Goal: Transaction & Acquisition: Subscribe to service/newsletter

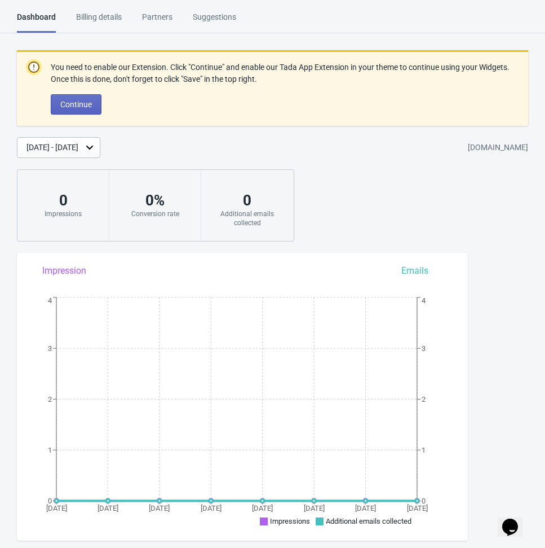
click at [441, 218] on div "You need to enable our Extension. Click "Continue" and enable our Tada App Exte…" at bounding box center [272, 145] width 545 height 191
click at [91, 101] on span "Continue" at bounding box center [76, 104] width 32 height 9
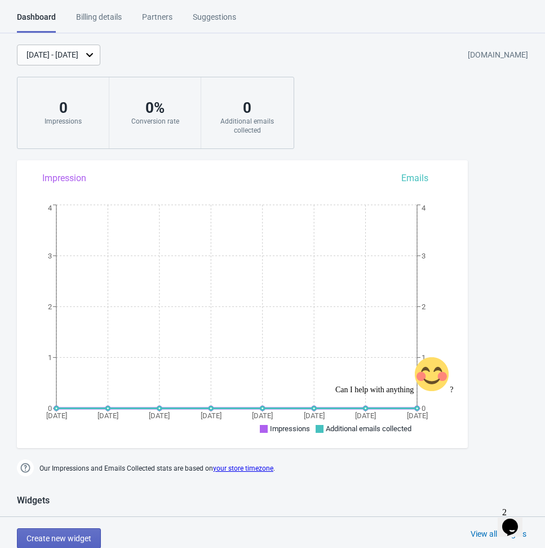
click at [103, 15] on div "Billing details" at bounding box center [99, 21] width 46 height 20
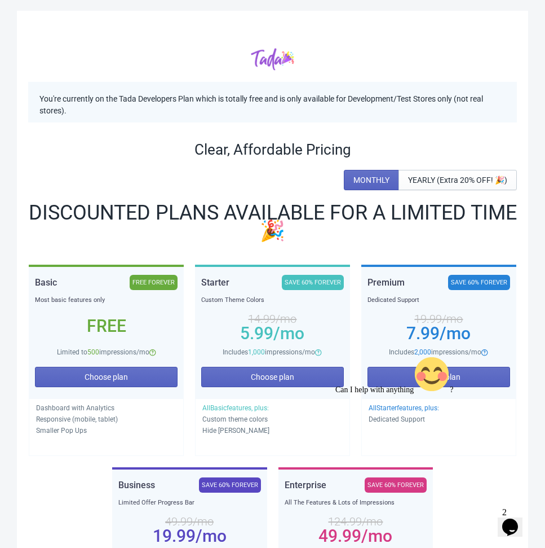
scroll to position [57, 0]
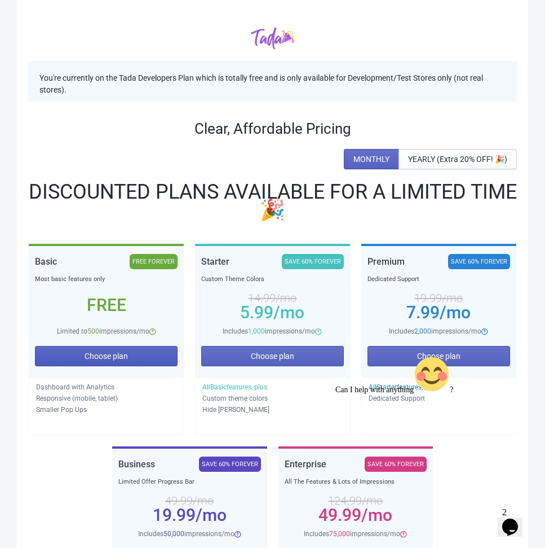
click at [99, 359] on span "Choose plan" at bounding box center [106, 355] width 43 height 9
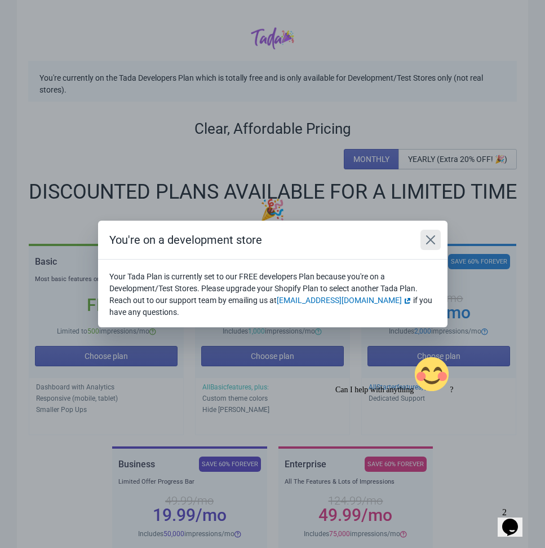
click at [431, 236] on icon "Close" at bounding box center [430, 239] width 11 height 11
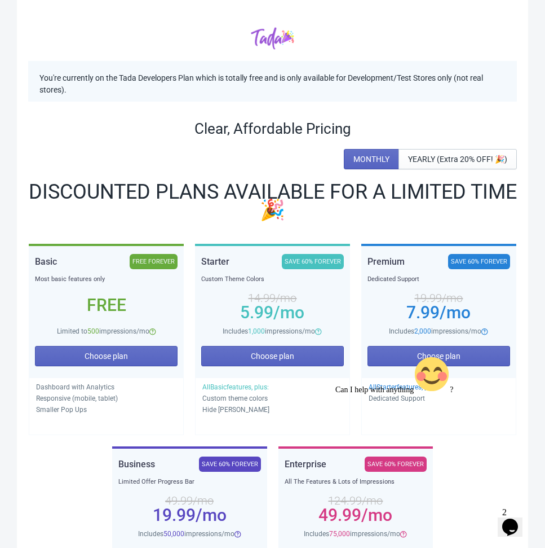
drag, startPoint x: 522, startPoint y: 437, endPoint x: 506, endPoint y: 691, distance: 254.3
click at [336, 356] on icon "Chat attention grabber" at bounding box center [336, 356] width 0 height 0
click at [112, 355] on span "Choose plan" at bounding box center [106, 355] width 43 height 9
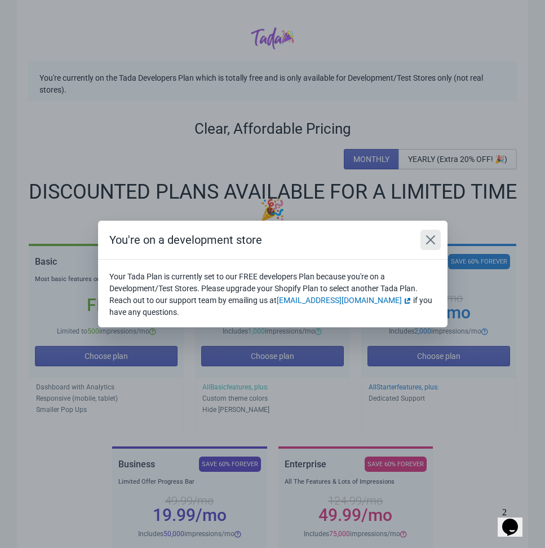
click at [428, 244] on icon "Close" at bounding box center [430, 239] width 11 height 11
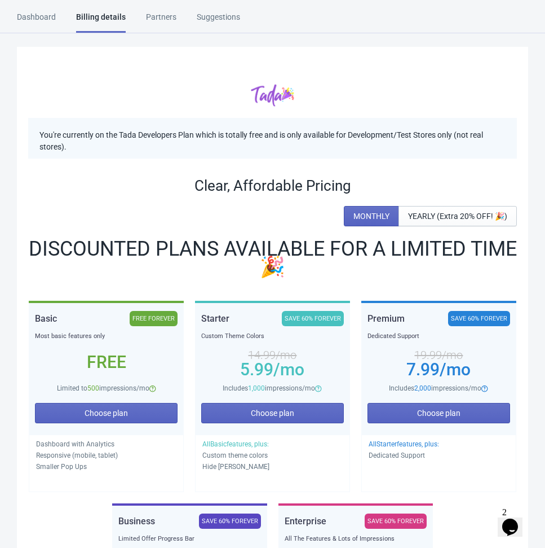
click at [43, 22] on div "Dashboard" at bounding box center [36, 21] width 39 height 20
